Goal: Obtain resource: Obtain resource

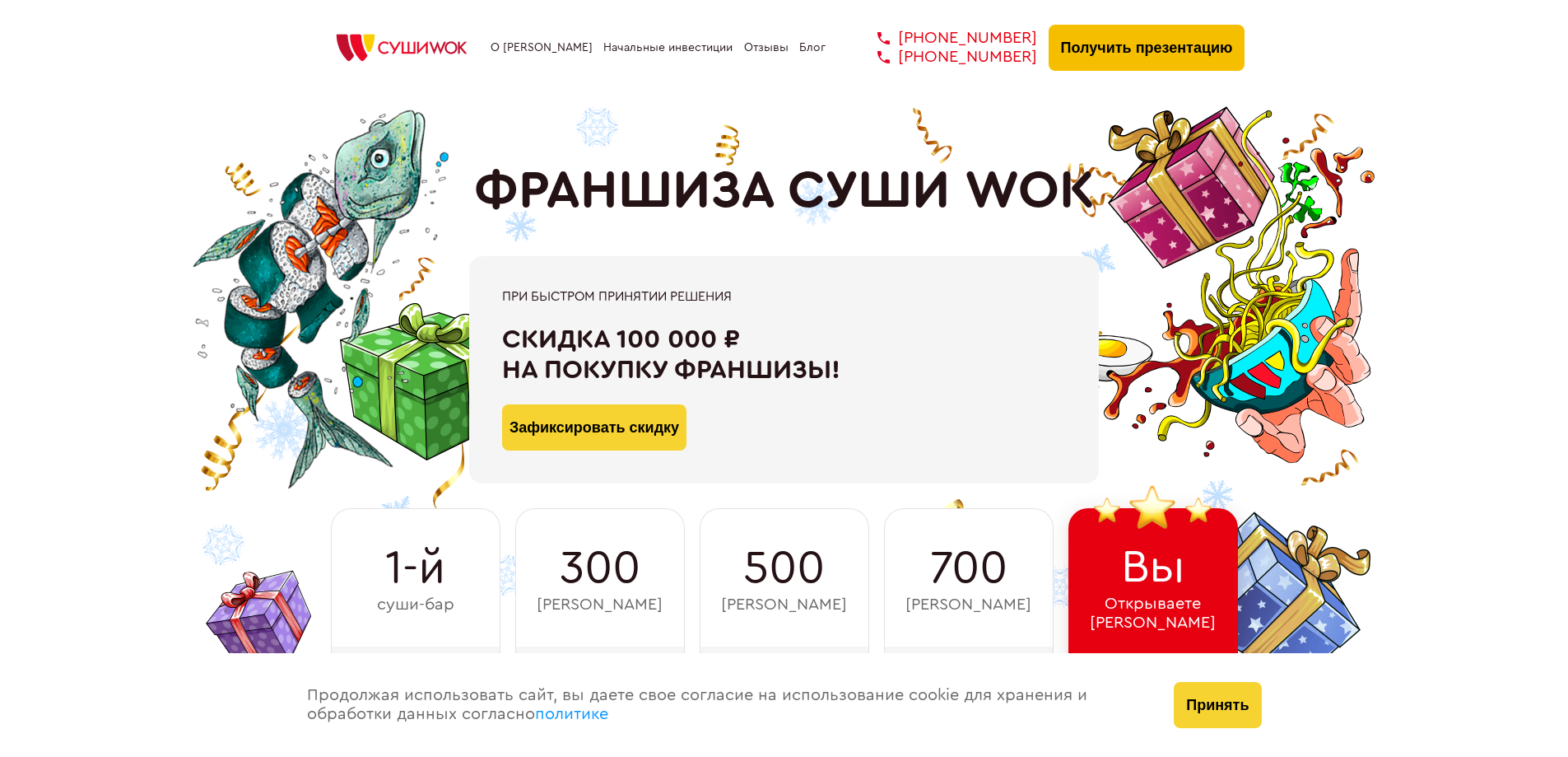
click at [1135, 37] on button "Получить презентацию" at bounding box center [1146, 48] width 197 height 46
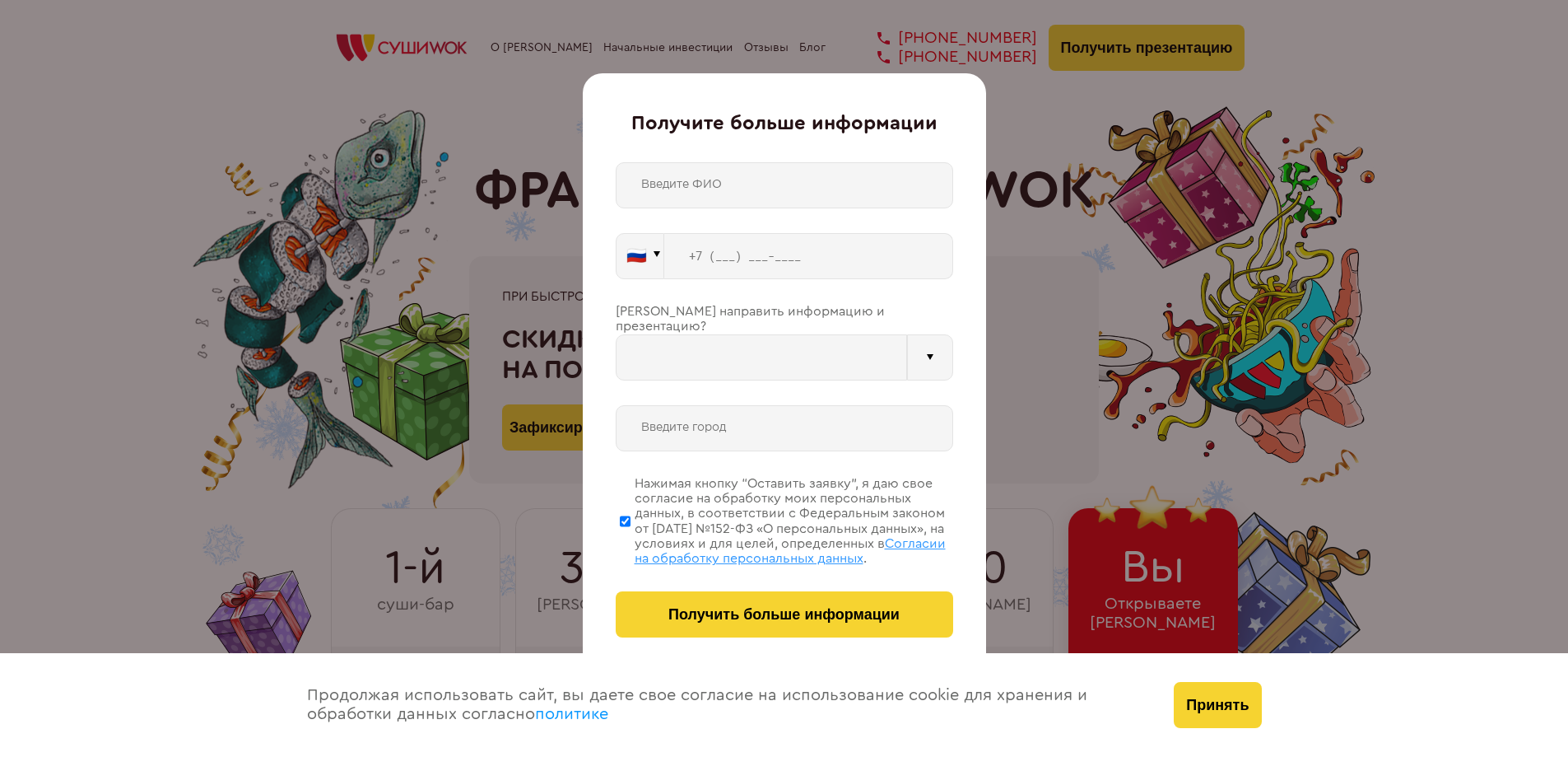
type input "WhatsApp"
click at [720, 186] on input "text" at bounding box center [784, 186] width 338 height 46
type input "[PERSON_NAME]"
click at [715, 261] on input "tel" at bounding box center [808, 256] width 289 height 46
type input "[PHONE_NUMBER]"
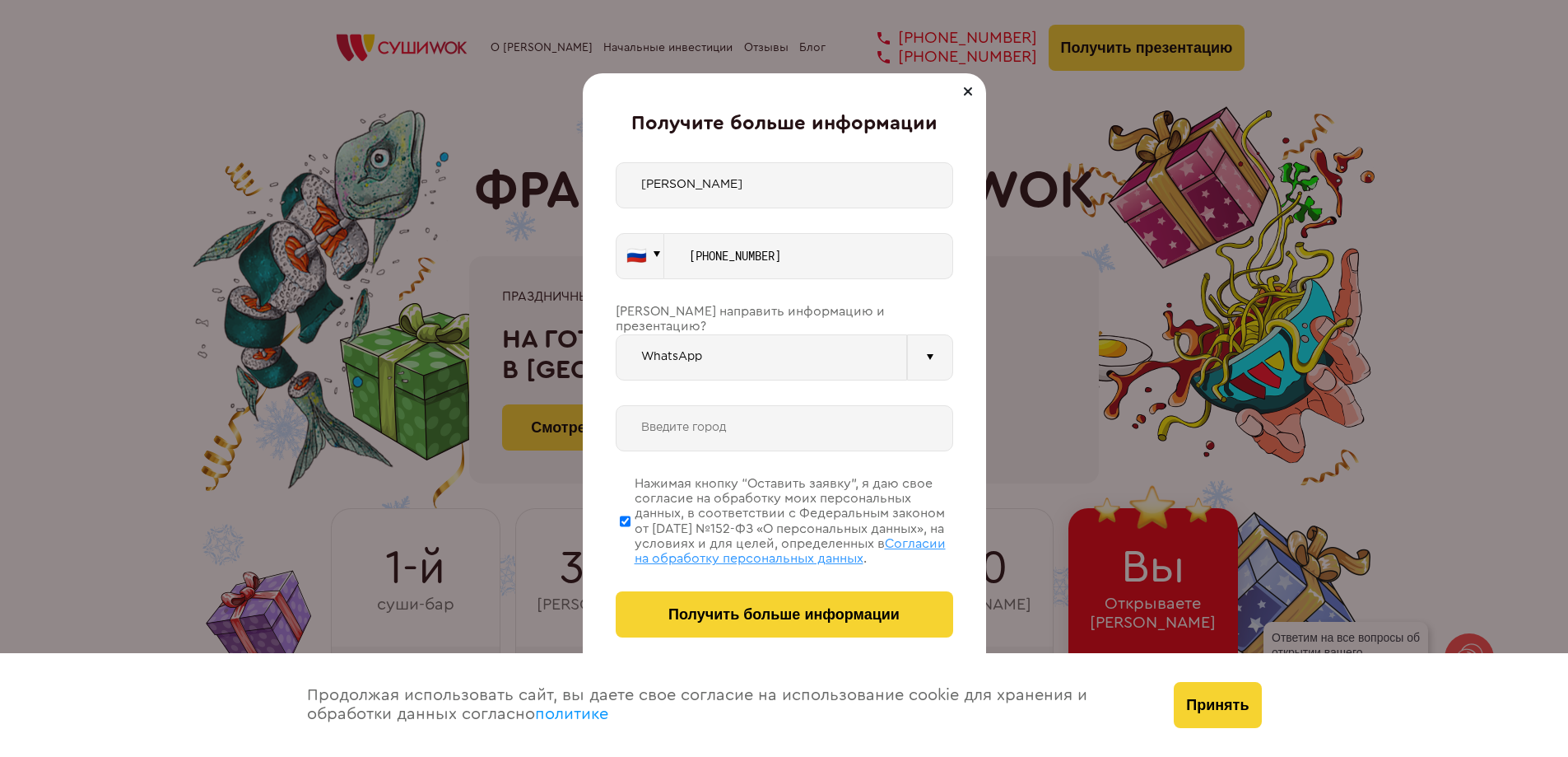
drag, startPoint x: 756, startPoint y: 186, endPoint x: 641, endPoint y: 171, distance: 116.0
click at [633, 179] on input "[PERSON_NAME]" at bounding box center [784, 186] width 338 height 46
type input "Тест"
click at [715, 422] on input "text" at bounding box center [784, 428] width 338 height 46
type input "[GEOGRAPHIC_DATA]"
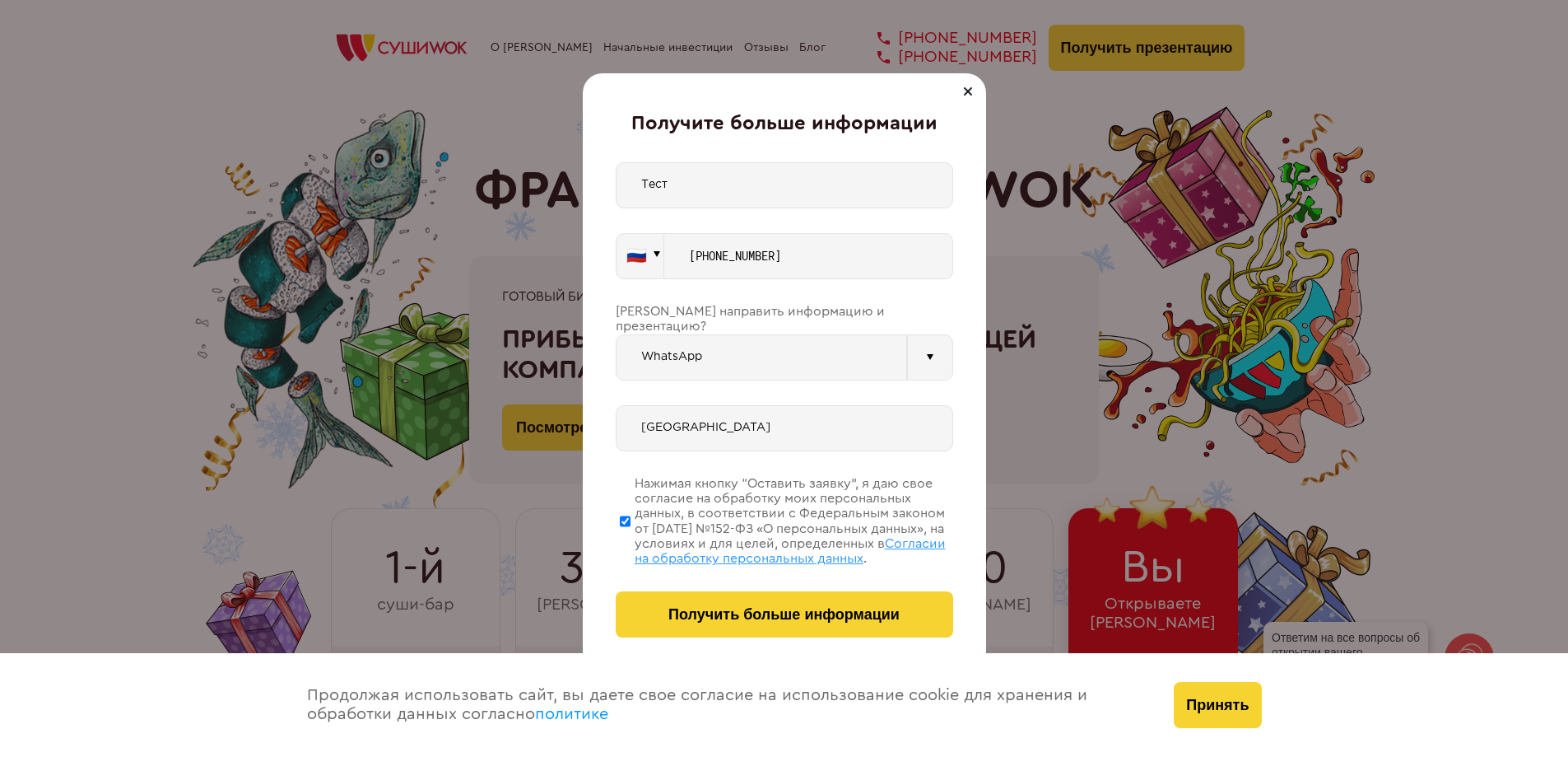
click at [697, 192] on input "Тест" at bounding box center [784, 186] width 338 height 46
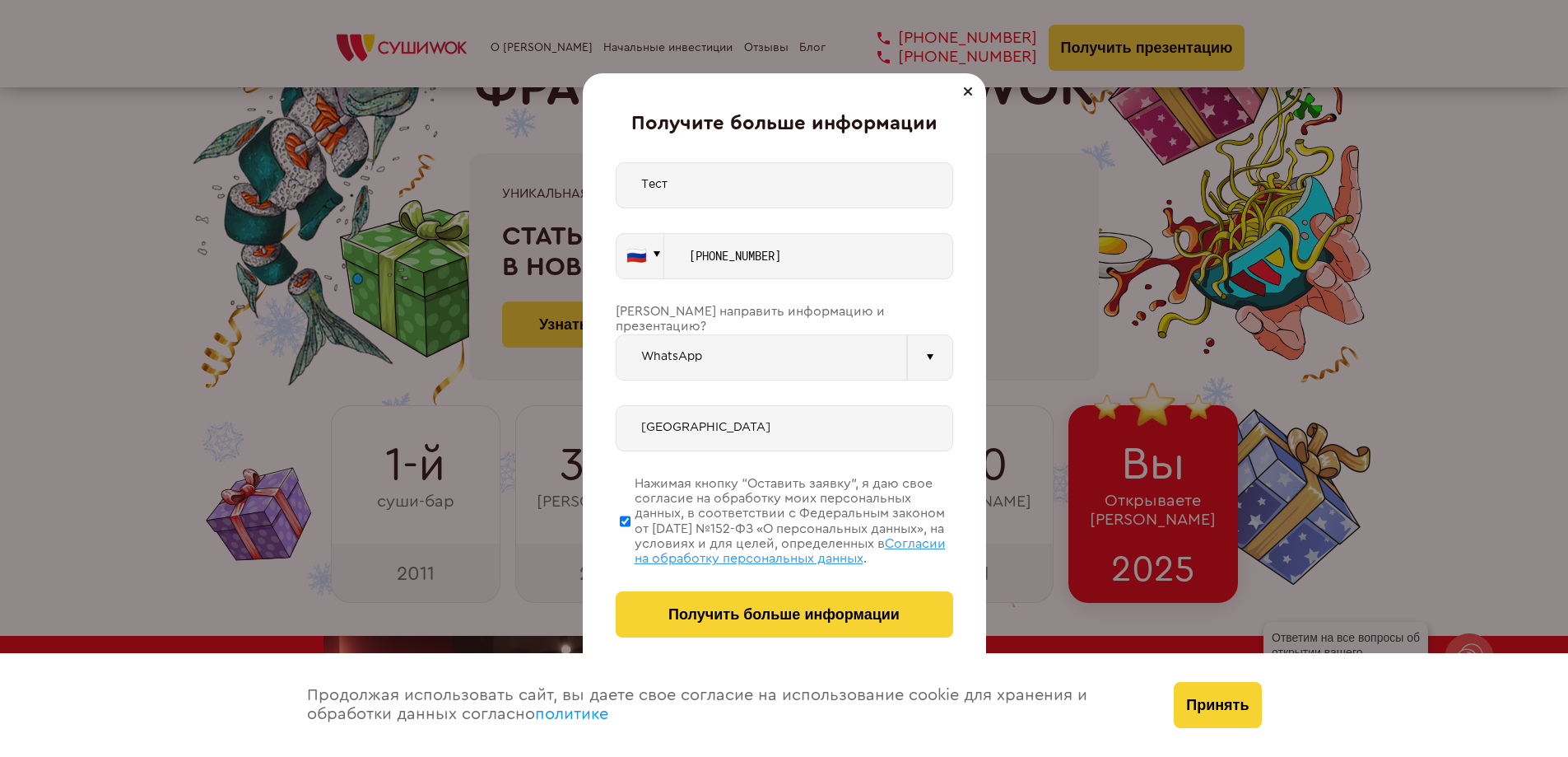
scroll to position [247, 0]
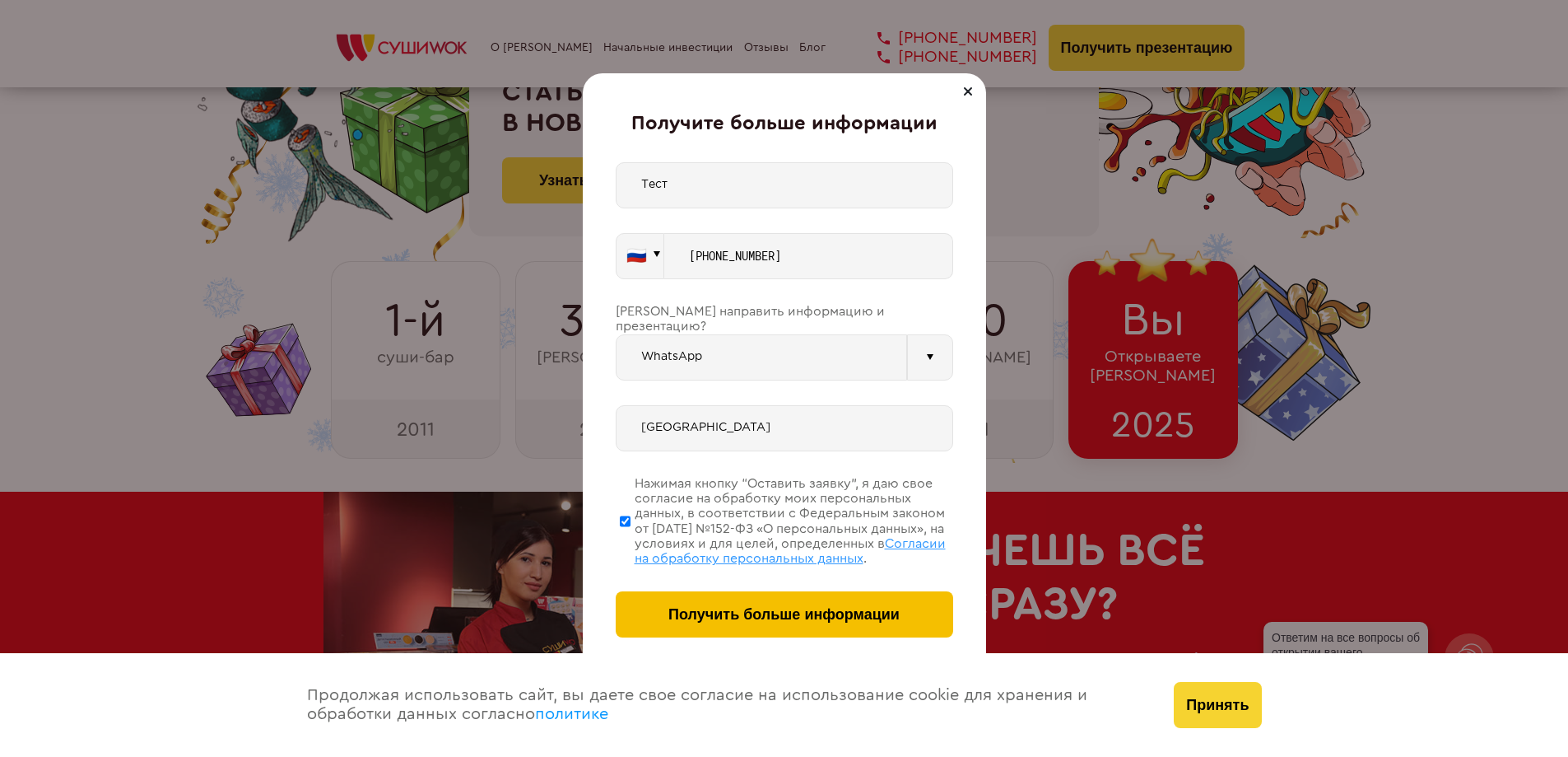
click at [758, 607] on span "Получить больше информации" at bounding box center [784, 614] width 232 height 18
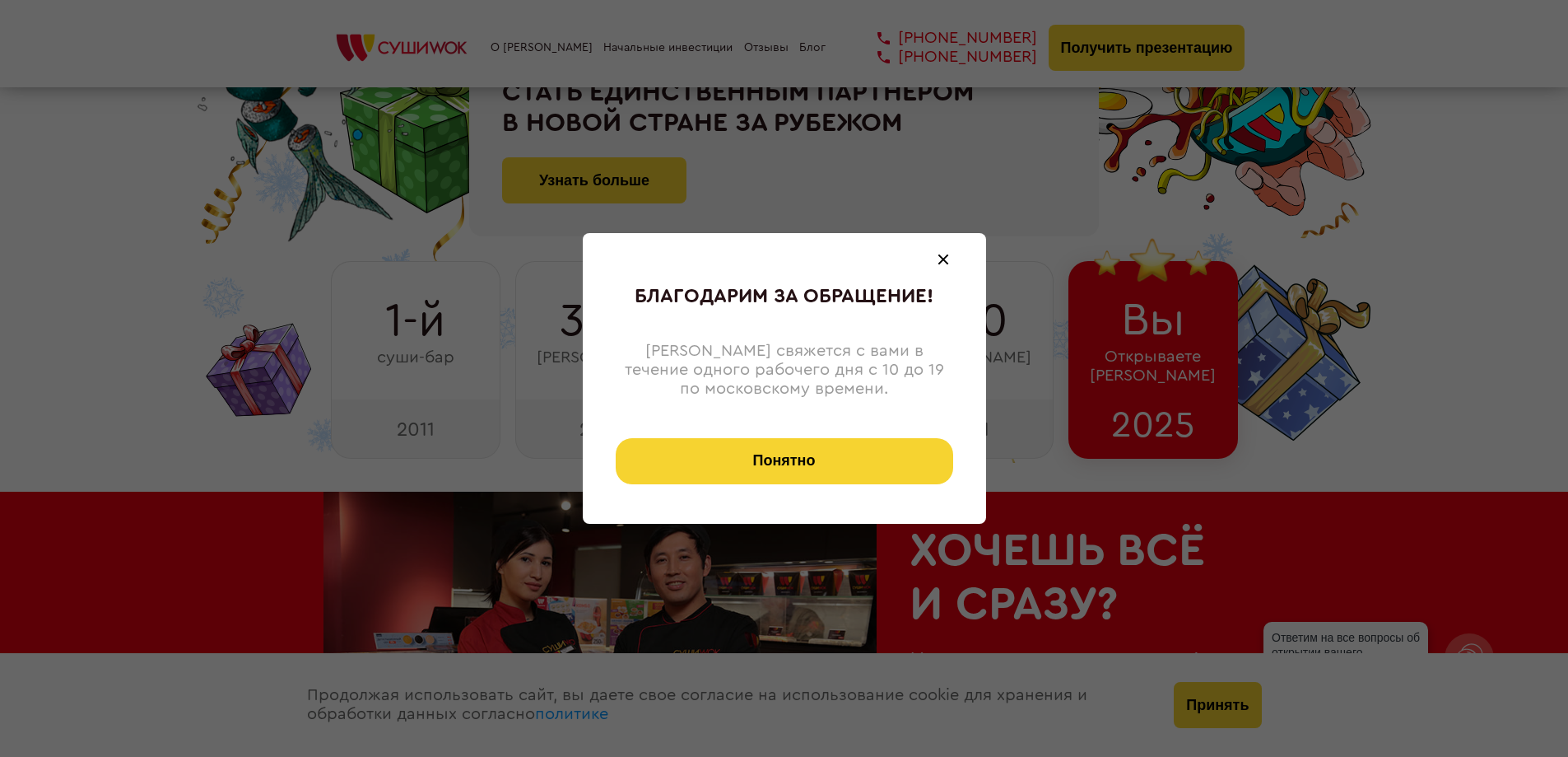
click at [800, 459] on button "Понятно" at bounding box center [784, 462] width 338 height 46
